Goal: Information Seeking & Learning: Learn about a topic

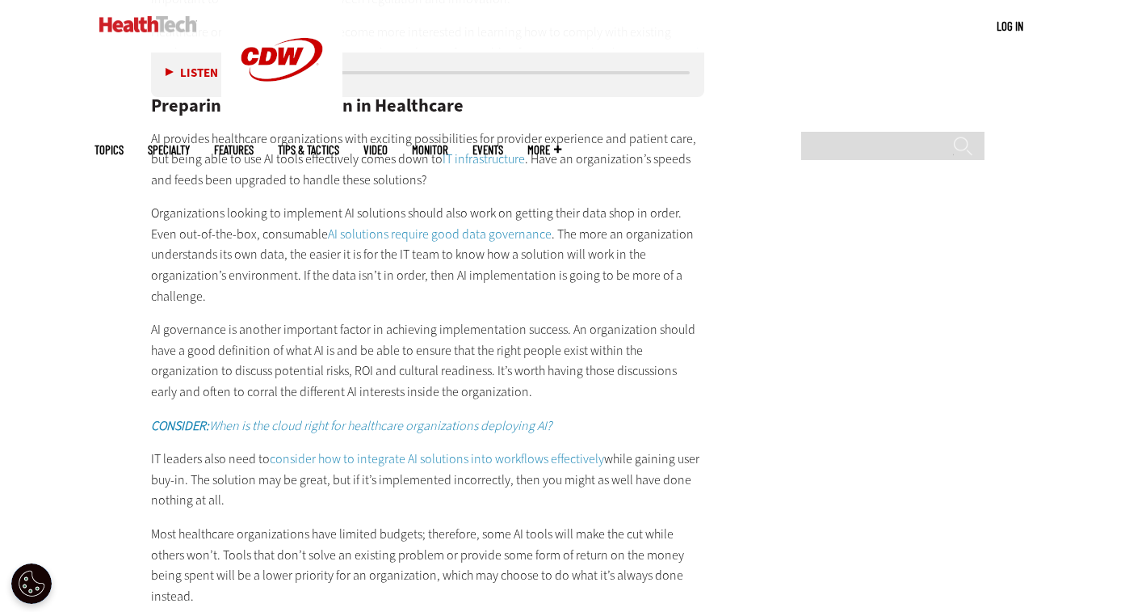
click at [448, 183] on p "AI provides healthcare organizations with exciting possibilities for provider e…" at bounding box center [428, 159] width 554 height 62
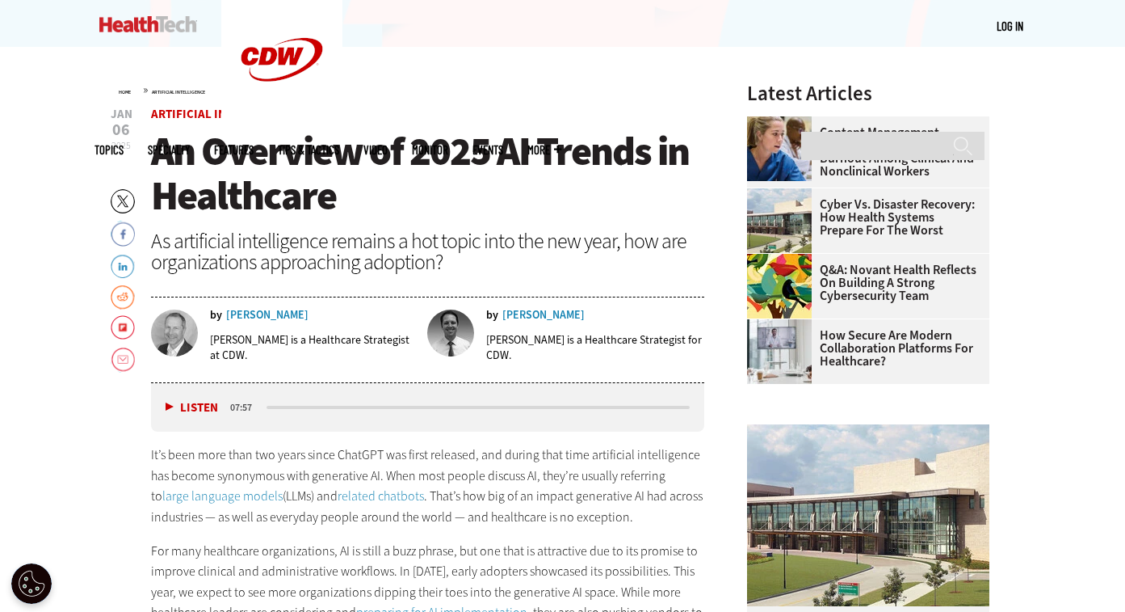
scroll to position [522, 0]
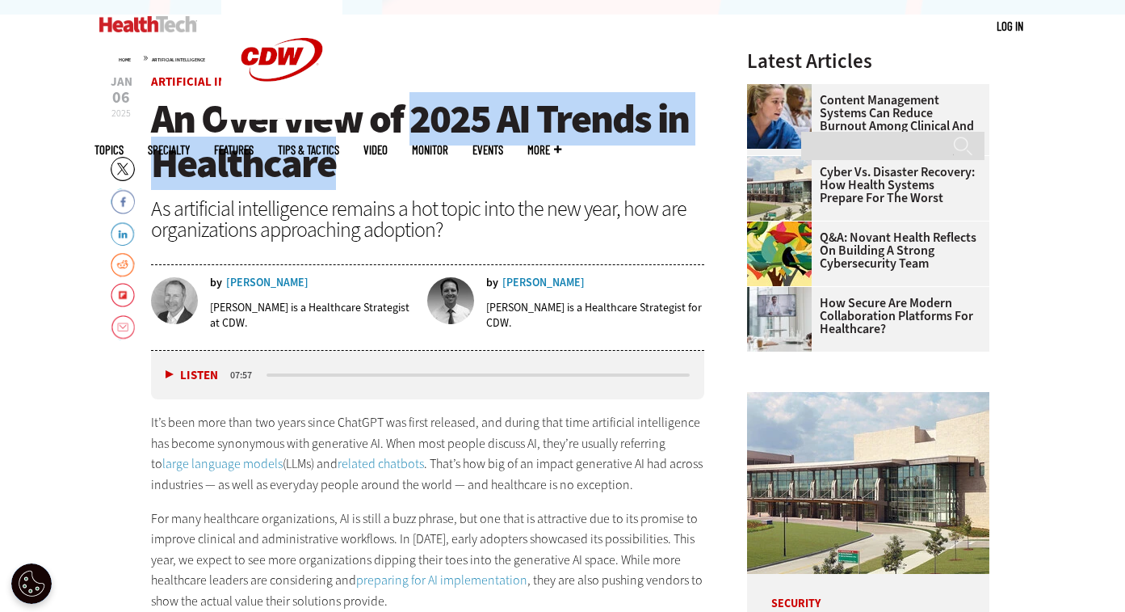
drag, startPoint x: 412, startPoint y: 122, endPoint x: 408, endPoint y: 163, distance: 41.4
click at [408, 163] on h1 "An Overview of 2025 AI Trends in Healthcare" at bounding box center [428, 141] width 554 height 89
copy span "2025 AI Trends in Healthcare"
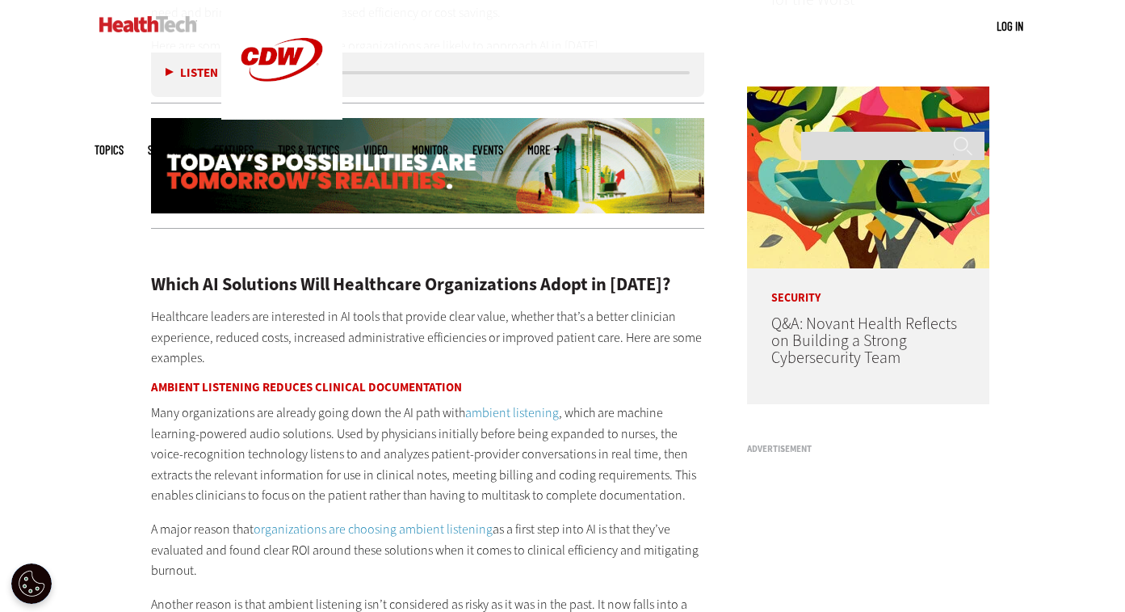
scroll to position [1289, 0]
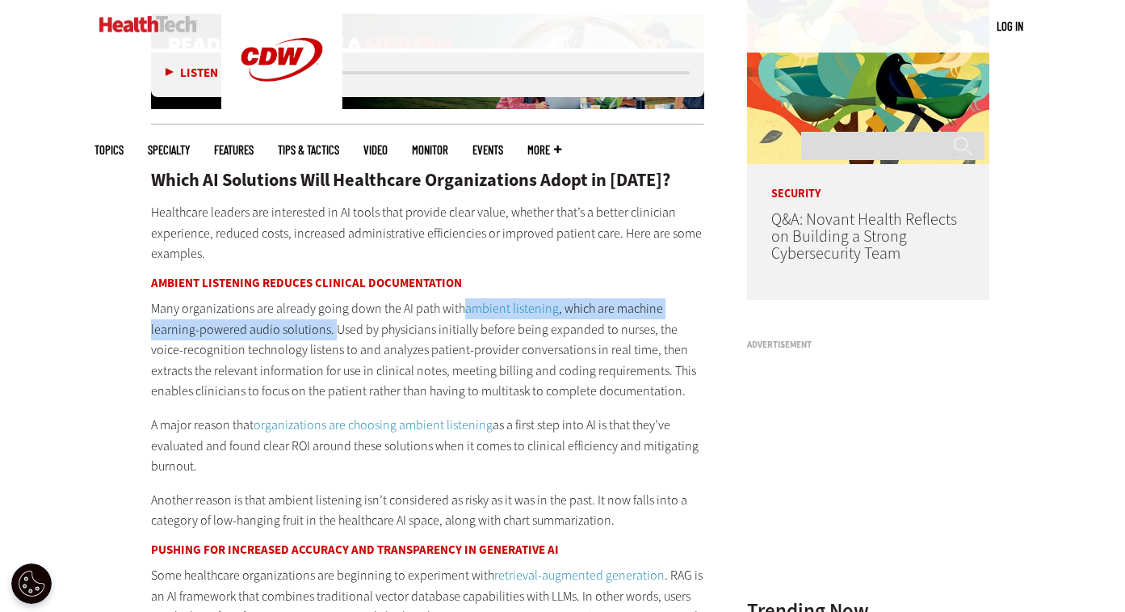
drag, startPoint x: 460, startPoint y: 307, endPoint x: 334, endPoint y: 328, distance: 127.0
click at [334, 328] on p "Many organizations are already going down the AI path with ambient listening , …" at bounding box center [428, 349] width 554 height 103
copy p "ambient listening , which are machine learning-powered audio solutions."
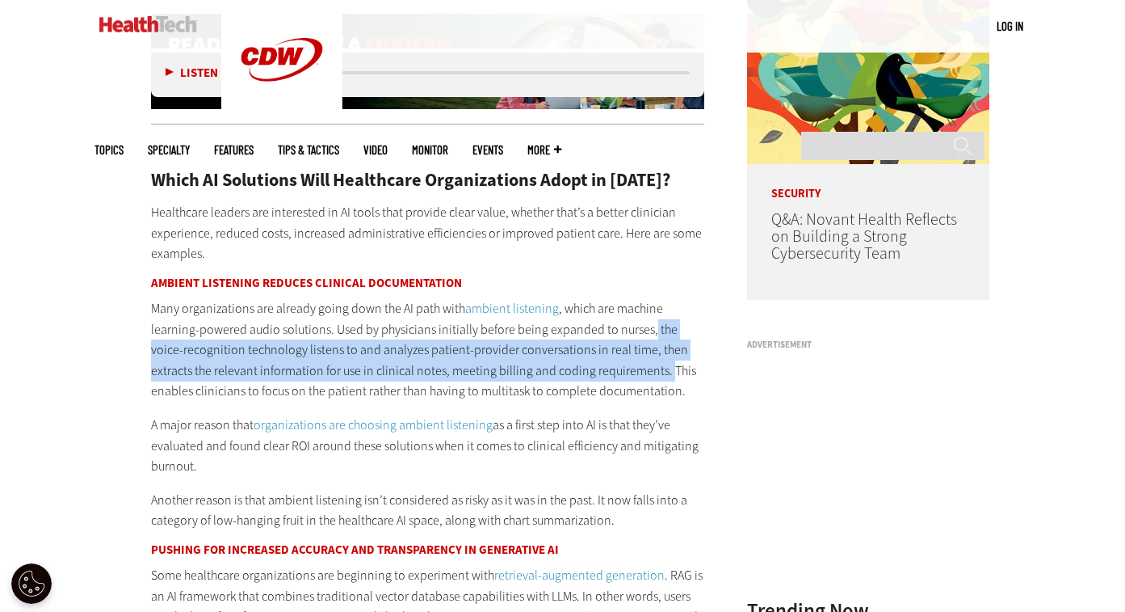
drag, startPoint x: 649, startPoint y: 330, endPoint x: 619, endPoint y: 370, distance: 49.6
click at [619, 370] on p "Many organizations are already going down the AI path with ambient listening , …" at bounding box center [428, 349] width 554 height 103
copy p "the voice-recognition technology listens to and analyzes patient-provider conve…"
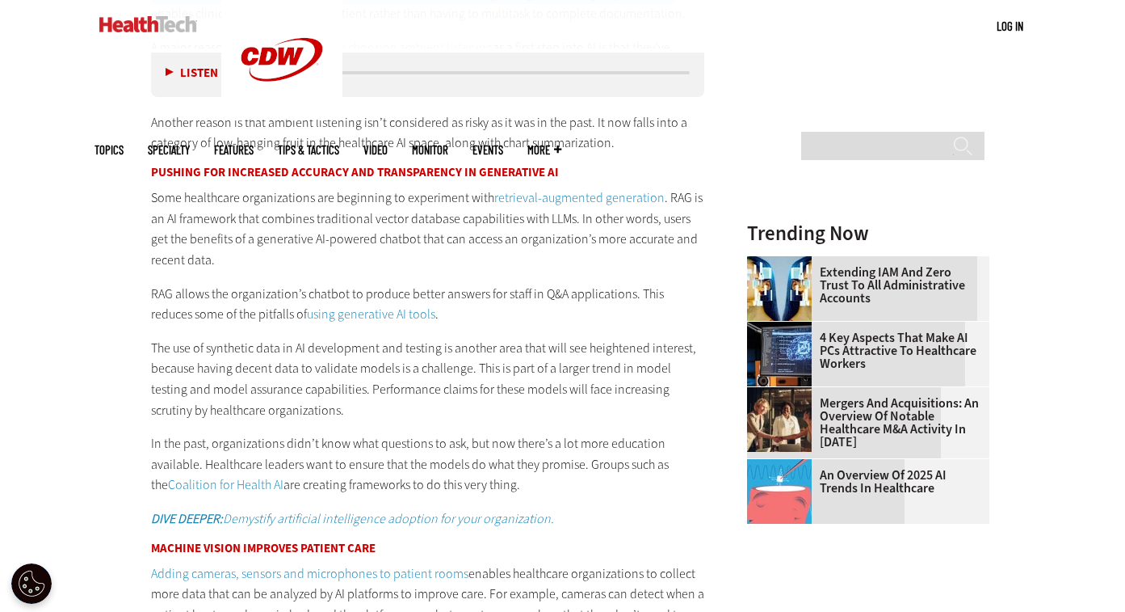
scroll to position [1664, 0]
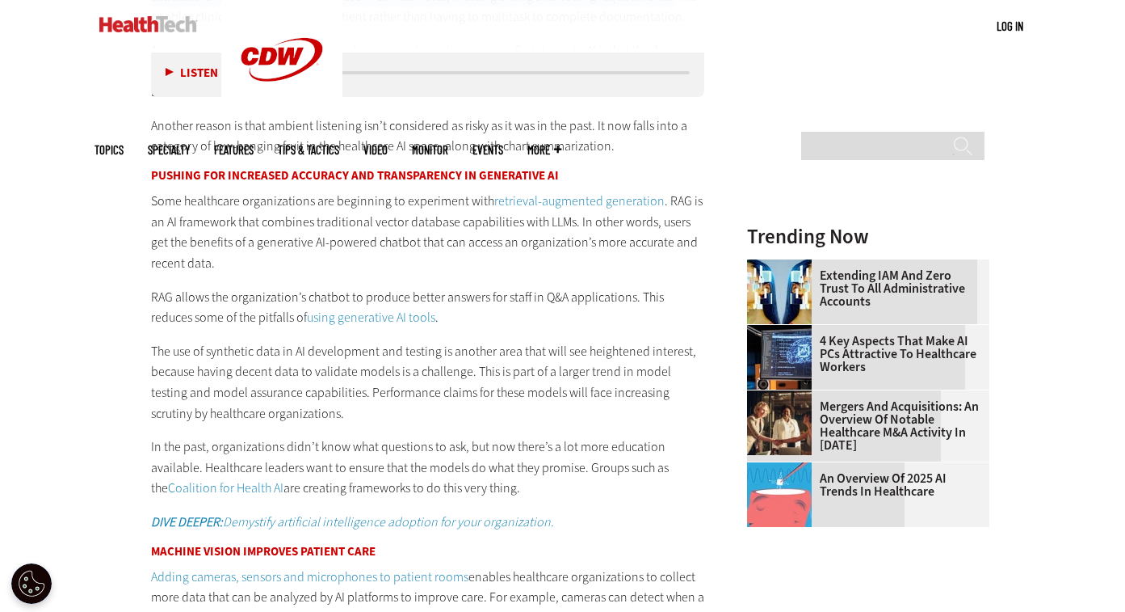
drag, startPoint x: 153, startPoint y: 177, endPoint x: 558, endPoint y: 175, distance: 405.6
click at [558, 175] on h3 "Pushing for Increased Accuracy and Transparency in Generative AI" at bounding box center [428, 176] width 554 height 12
copy h3 "Pushing for Increased Accuracy and Transparency in Generative AI"
click at [427, 374] on p "The use of synthetic data in AI development and testing is another area that wi…" at bounding box center [428, 382] width 554 height 82
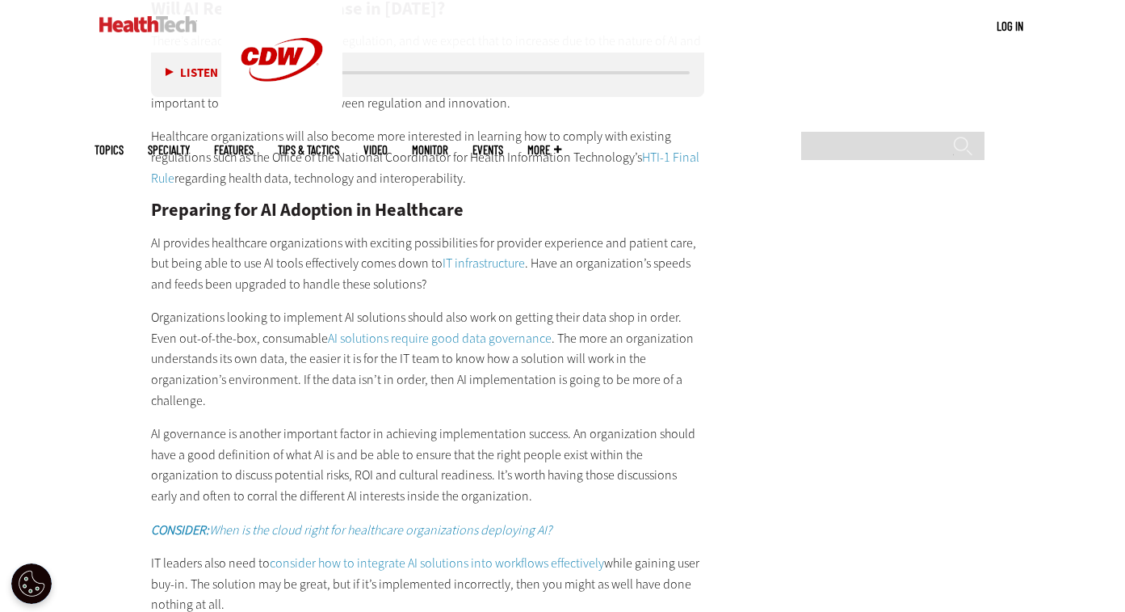
scroll to position [2425, 0]
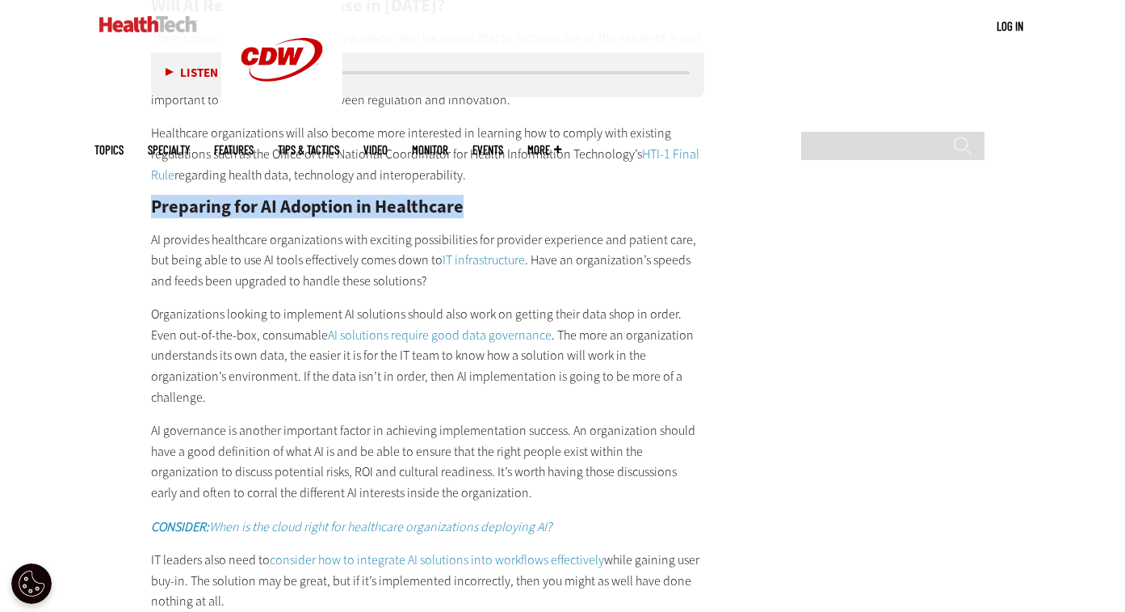
drag, startPoint x: 152, startPoint y: 202, endPoint x: 476, endPoint y: 205, distance: 324.0
click at [476, 205] on h2 "Preparing for AI Adoption in Healthcare" at bounding box center [428, 207] width 554 height 18
copy h2 "Preparing for AI Adoption in Healthcare"
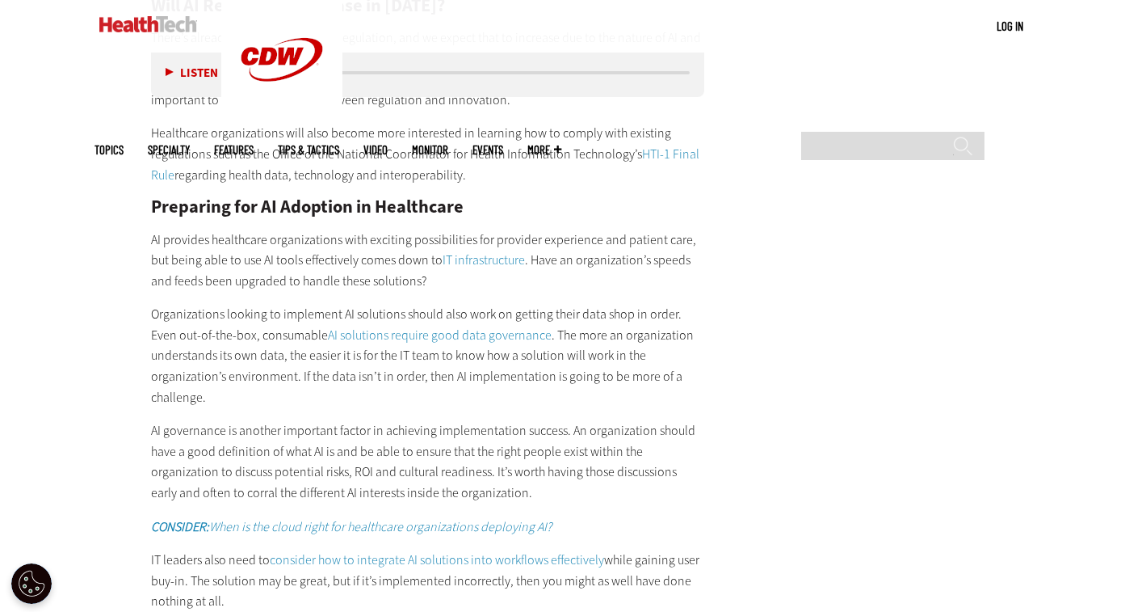
click at [355, 375] on p "Organizations looking to implement AI solutions should also work on getting the…" at bounding box center [428, 355] width 554 height 103
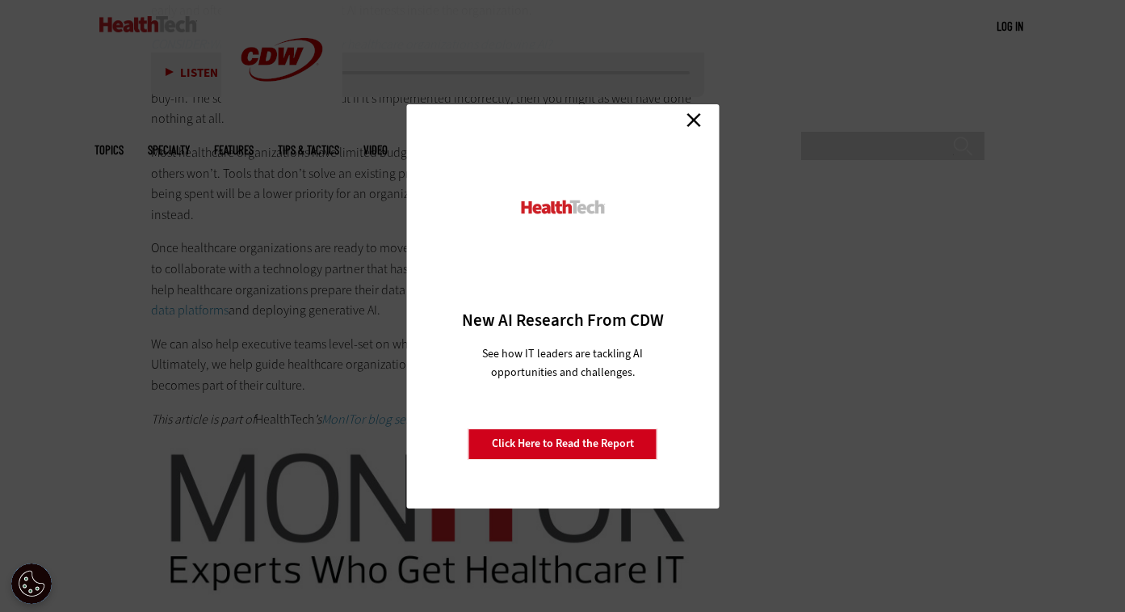
scroll to position [2941, 0]
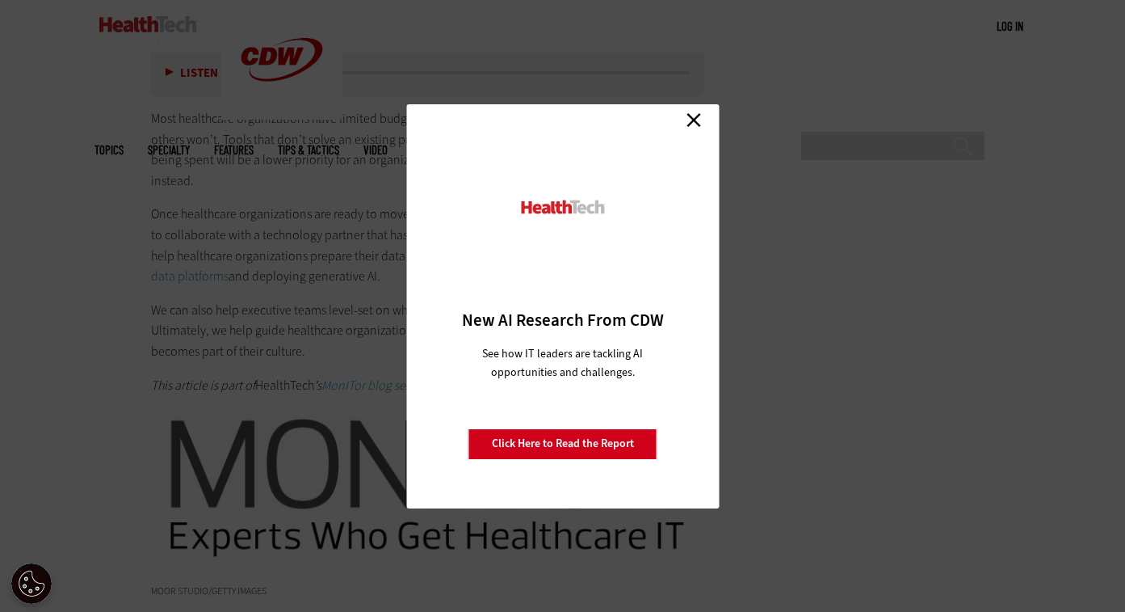
click at [700, 119] on link "Close" at bounding box center [694, 120] width 24 height 24
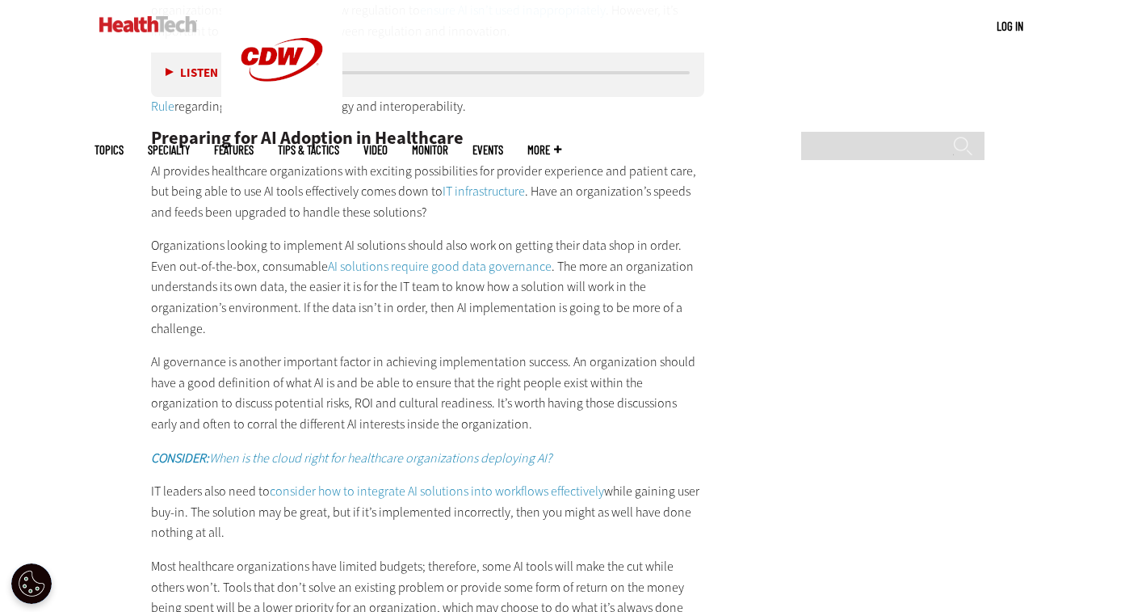
scroll to position [2496, 0]
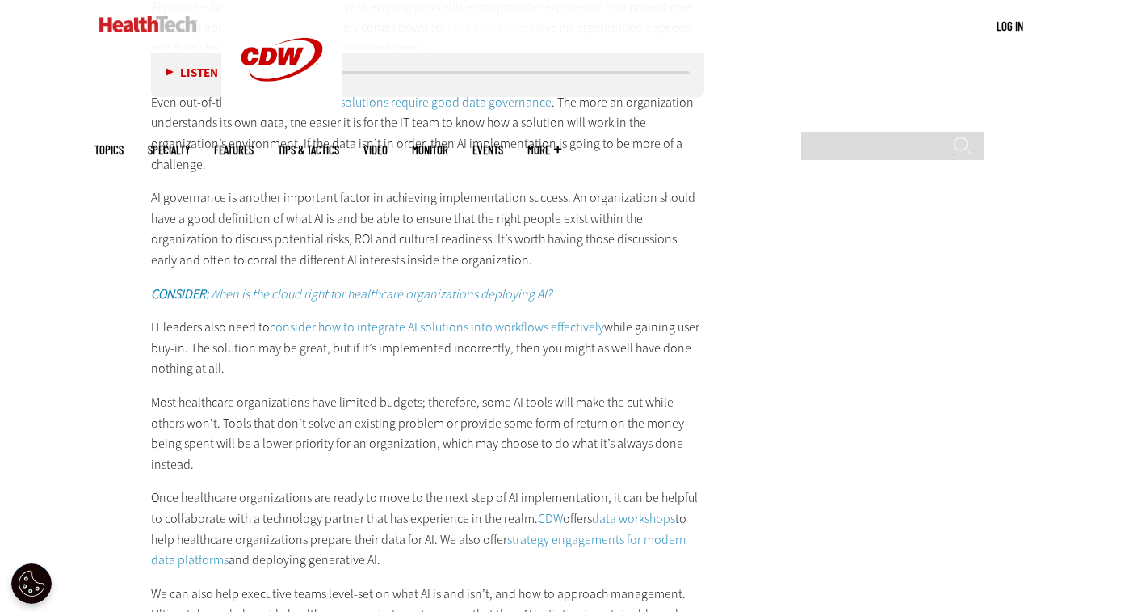
scroll to position [2658, 0]
